Goal: Transaction & Acquisition: Purchase product/service

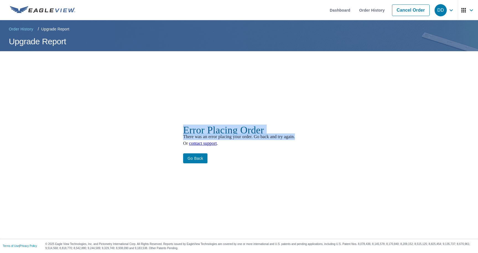
drag, startPoint x: 173, startPoint y: 130, endPoint x: 307, endPoint y: 134, distance: 134.1
click at [307, 134] on div "Error Placing Order There was an error placing your order. Go back and try agai…" at bounding box center [239, 144] width 478 height 187
copy div "Error Placing Order There was an error placing your order. Go back and try agai…"
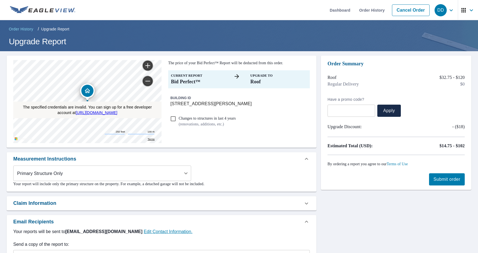
click at [318, 149] on div "The specified credentials are invalid. You can sign up for a free developer acc…" at bounding box center [239, 194] width 478 height 286
click at [318, 64] on div "The specified credentials are invalid. You can sign up for a free developer acc…" at bounding box center [239, 194] width 478 height 286
